Goal: Information Seeking & Learning: Learn about a topic

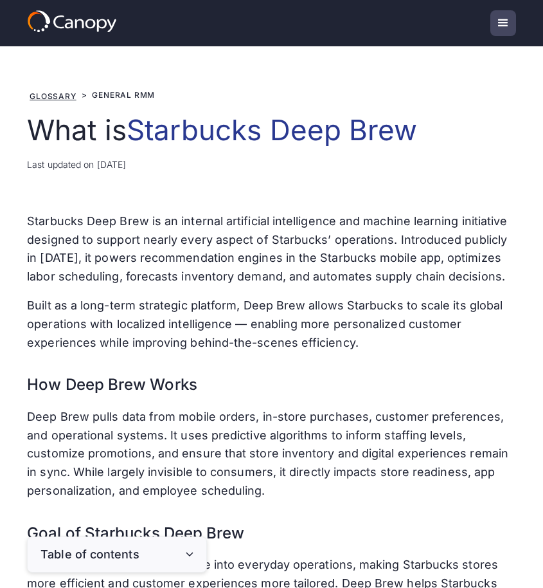
click at [240, 275] on p "Starbucks Deep Brew is an internal artificial intelligence and machine learning…" at bounding box center [271, 249] width 489 height 74
click at [235, 236] on p "Starbucks Deep Brew is an internal artificial intelligence and machine learning…" at bounding box center [271, 249] width 489 height 74
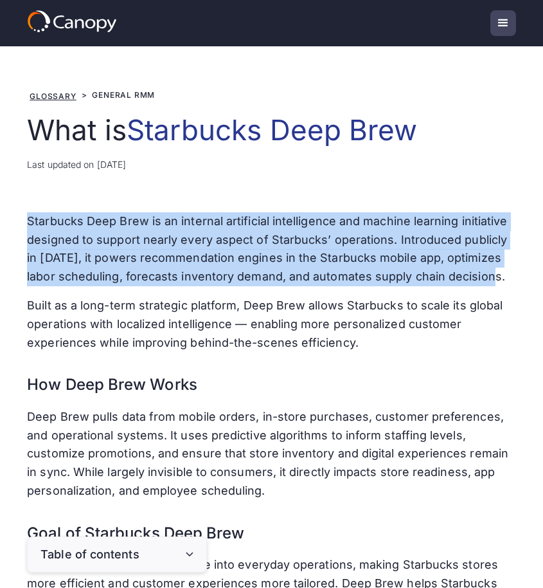
drag, startPoint x: 30, startPoint y: 219, endPoint x: 471, endPoint y: 271, distance: 443.4
click at [471, 271] on p "Starbucks Deep Brew is an internal artificial intelligence and machine learning…" at bounding box center [271, 249] width 489 height 74
copy p "Starbucks Deep Brew is an internal artificial intelligence and machine learning…"
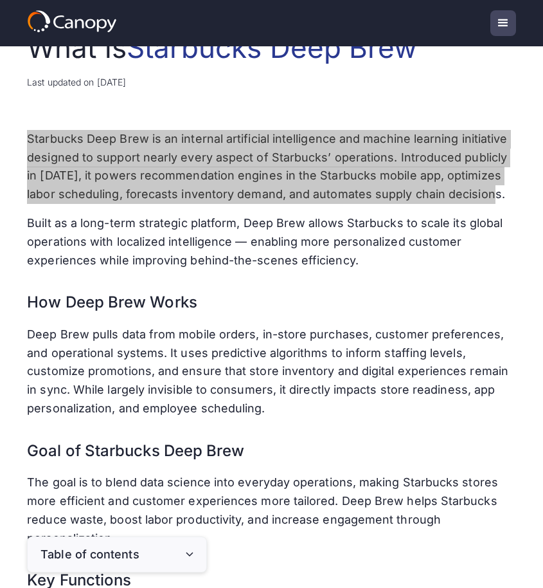
scroll to position [89, 0]
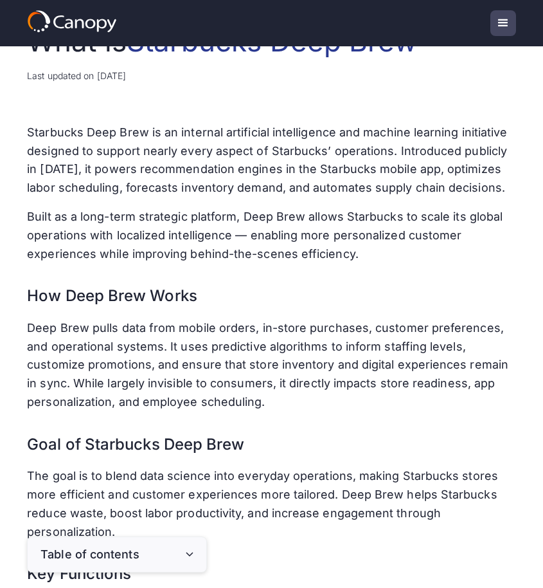
click at [269, 393] on p "Deep Brew pulls data from mobile orders, in-store purchases, customer preferenc…" at bounding box center [271, 365] width 489 height 93
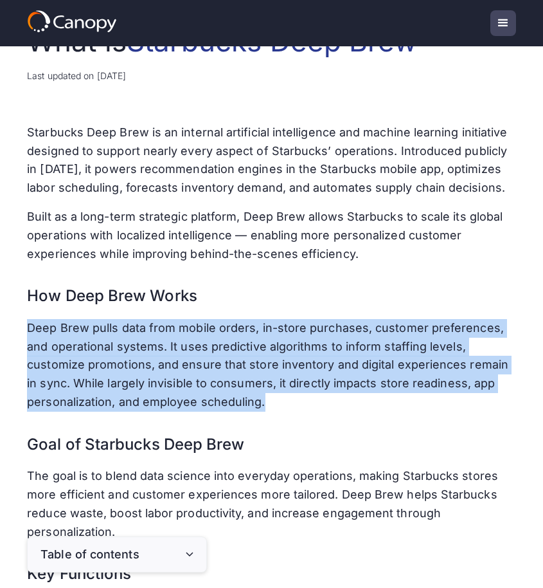
drag, startPoint x: 264, startPoint y: 397, endPoint x: 28, endPoint y: 327, distance: 246.6
click at [28, 327] on p "Deep Brew pulls data from mobile orders, in-store purchases, customer preferenc…" at bounding box center [271, 365] width 489 height 93
copy p "Deep Brew pulls data from mobile orders, in-store purchases, customer preferenc…"
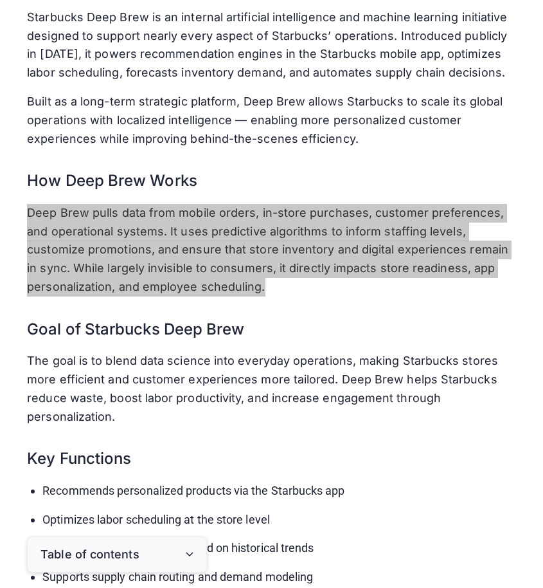
scroll to position [206, 0]
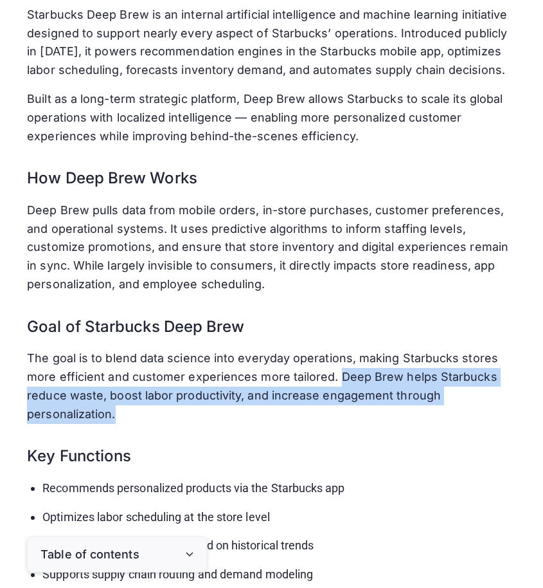
drag, startPoint x: 337, startPoint y: 368, endPoint x: 339, endPoint y: 394, distance: 25.8
click at [339, 394] on p "The goal is to blend data science into everyday operations, making Starbucks st…" at bounding box center [271, 386] width 489 height 74
copy p "Deep Brew helps Starbucks reduce waste, boost labor productivity, and increase …"
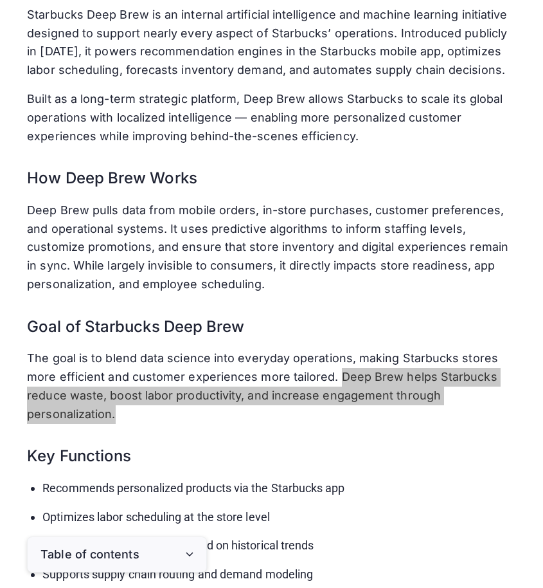
scroll to position [0, 0]
